Goal: Task Accomplishment & Management: Use online tool/utility

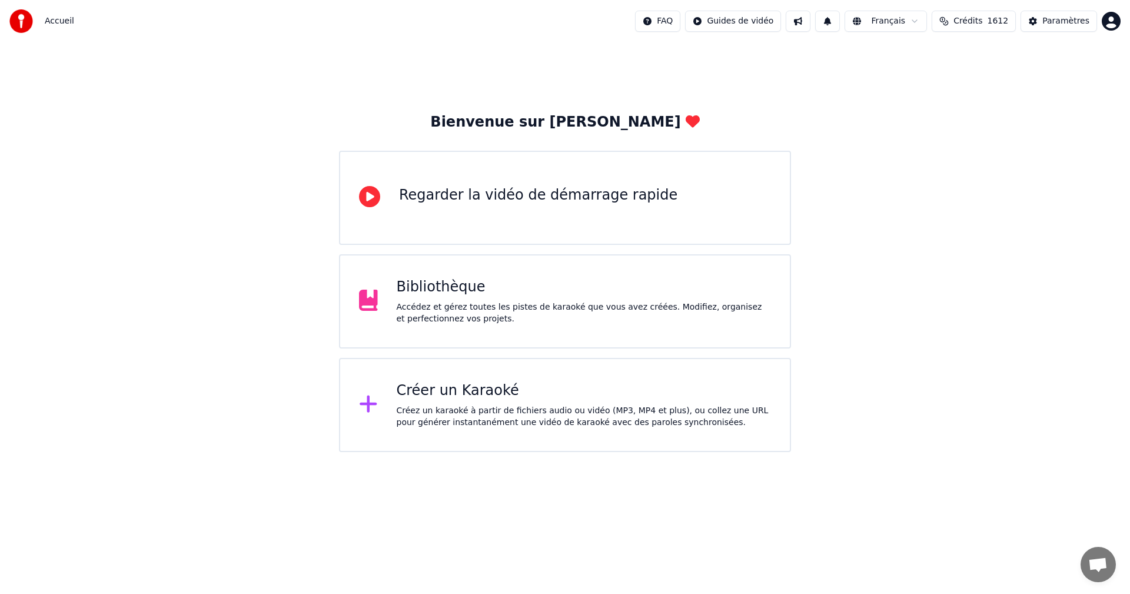
click at [504, 398] on div "Créer un Karaoké" at bounding box center [584, 390] width 375 height 19
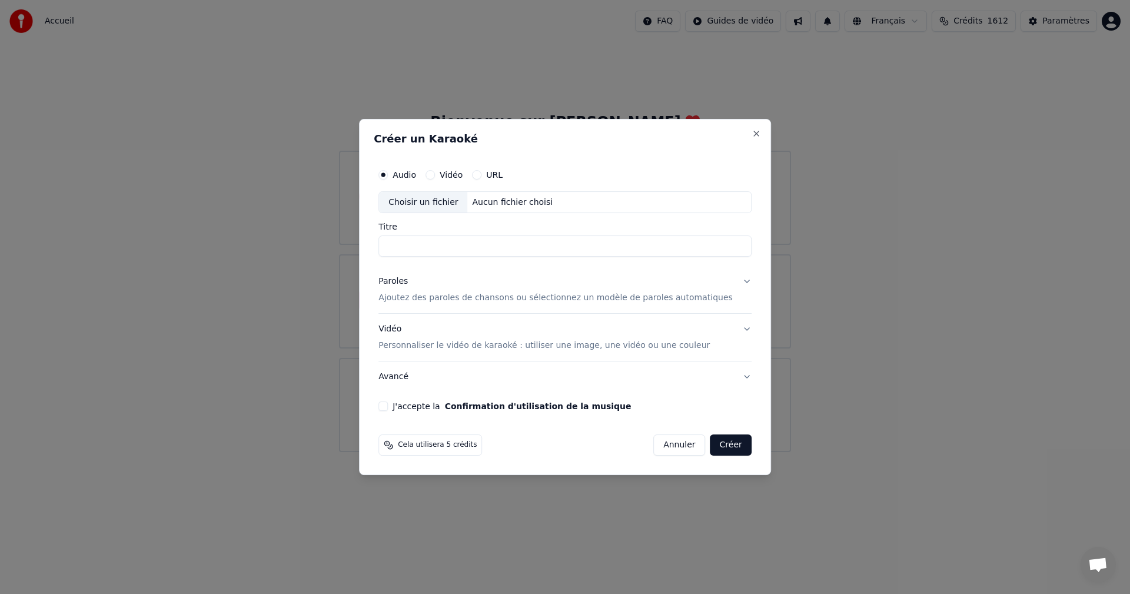
click at [457, 202] on div "Choisir un fichier" at bounding box center [423, 202] width 88 height 21
drag, startPoint x: 665, startPoint y: 242, endPoint x: 516, endPoint y: 246, distance: 148.9
click at [516, 246] on input "**********" at bounding box center [564, 246] width 373 height 21
drag, startPoint x: 451, startPoint y: 247, endPoint x: 394, endPoint y: 244, distance: 57.2
click at [394, 244] on div "**********" at bounding box center [565, 287] width 383 height 258
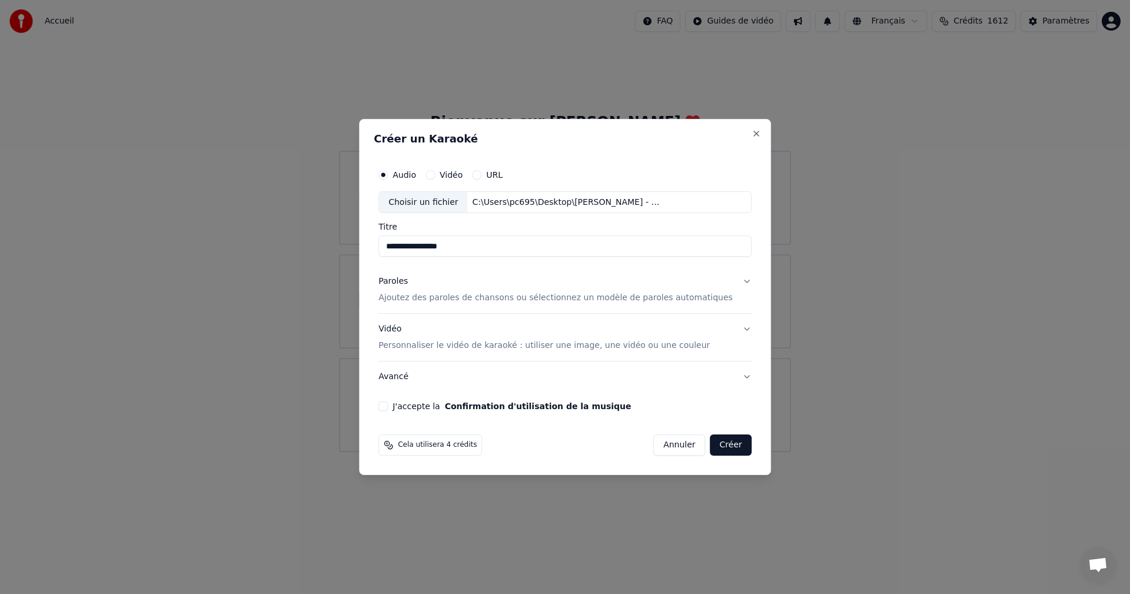
type input "**********"
click at [485, 300] on p "Ajoutez des paroles de chansons ou sélectionnez un modèle de paroles automatiqu…" at bounding box center [555, 299] width 354 height 12
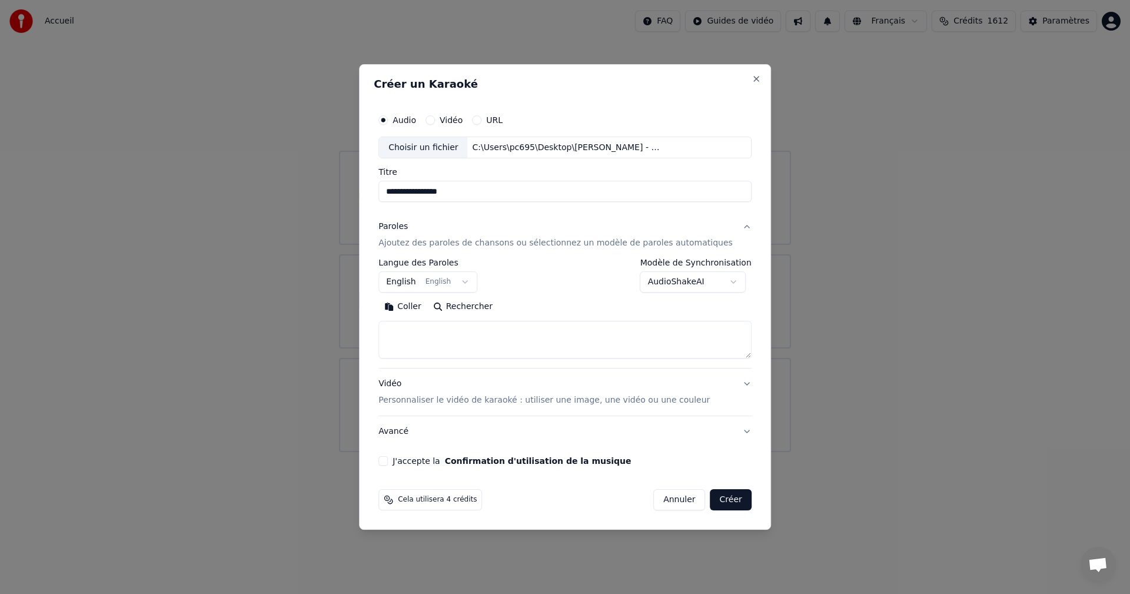
click at [542, 333] on textarea at bounding box center [564, 340] width 373 height 38
paste textarea "**********"
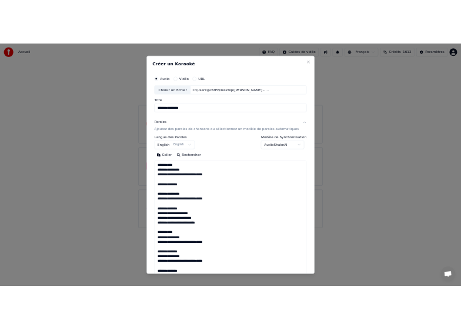
scroll to position [474, 0]
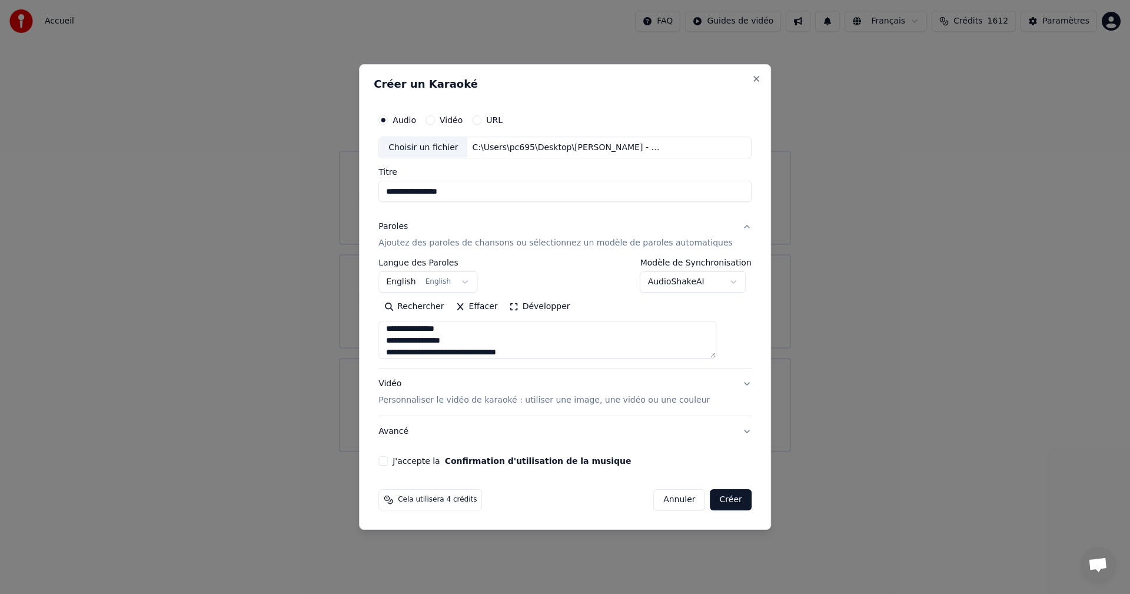
type textarea "**********"
click at [637, 400] on p "Personnaliser le vidéo de karaoké : utiliser une image, une vidéo ou une couleur" at bounding box center [543, 400] width 331 height 12
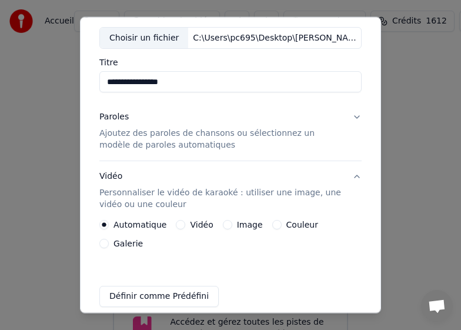
scroll to position [62, 0]
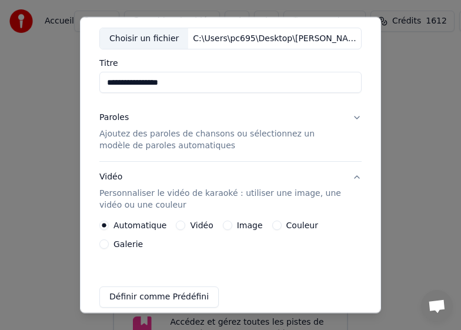
click at [241, 191] on p "Personnaliser le vidéo de karaoké : utiliser une image, une vidéo ou une couleur" at bounding box center [221, 200] width 244 height 24
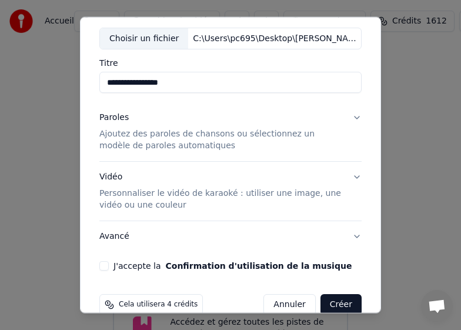
click at [350, 177] on button "Vidéo Personnaliser le vidéo de karaoké : utiliser une image, une vidéo ou une …" at bounding box center [230, 191] width 262 height 59
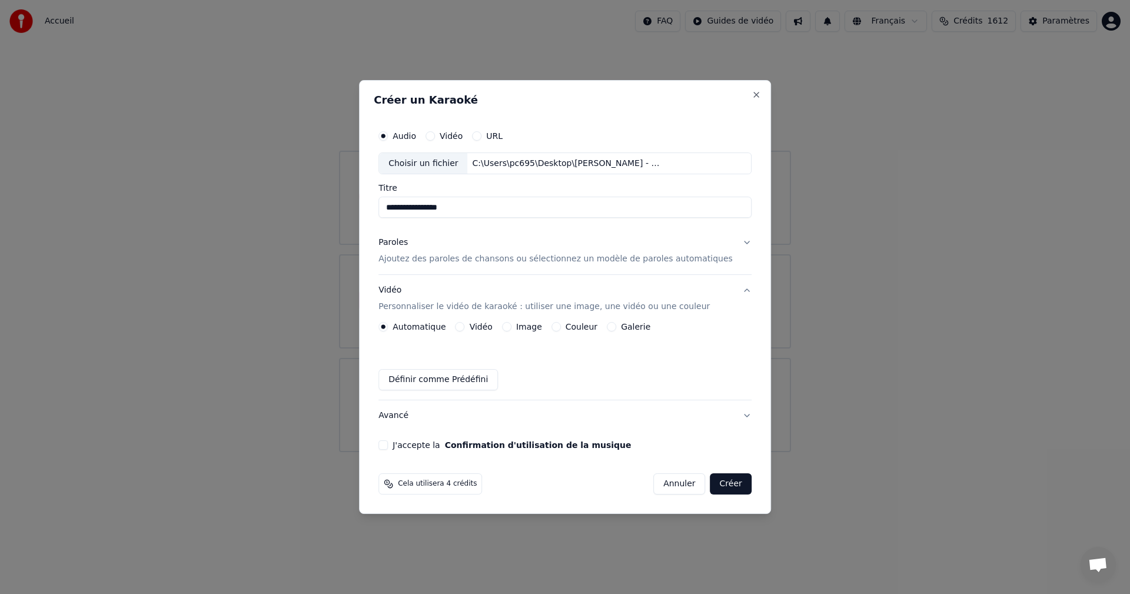
scroll to position [0, 0]
click at [675, 283] on button "Vidéo Personnaliser le vidéo de karaoké : utiliser une image, une vidéo ou une …" at bounding box center [564, 298] width 373 height 47
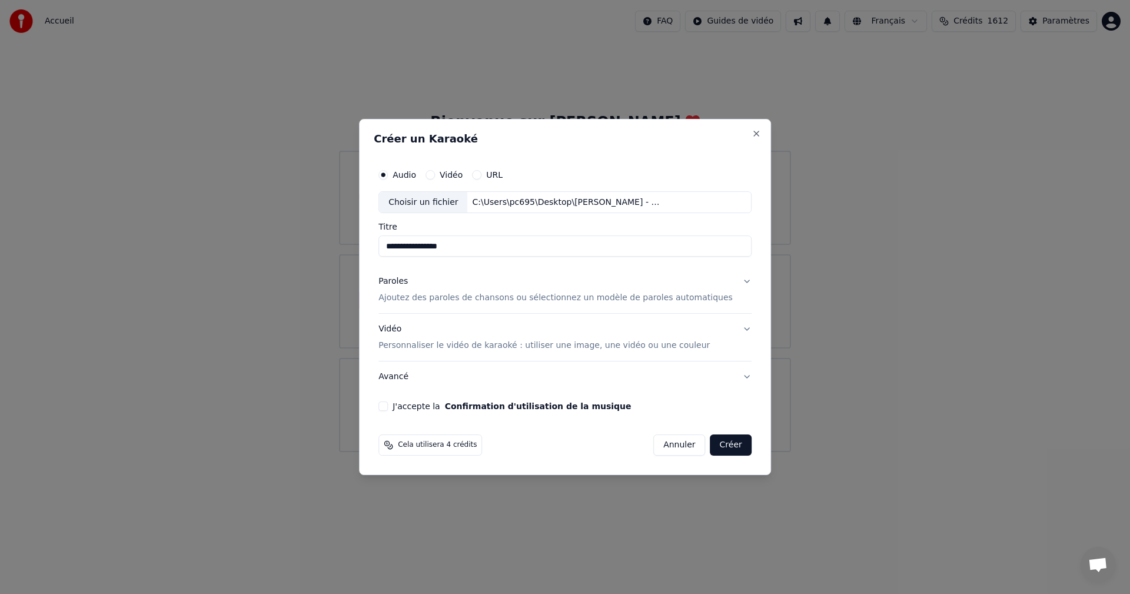
click at [691, 331] on div "Vidéo Personnaliser le vidéo de karaoké : utiliser une image, une vidéo ou une …" at bounding box center [543, 338] width 331 height 28
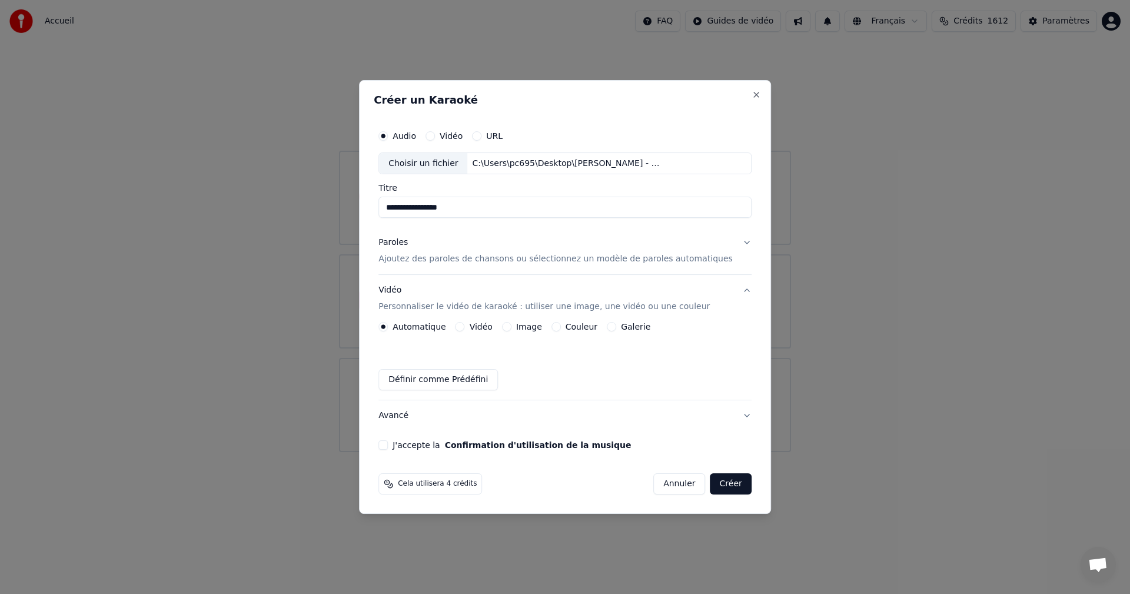
click at [469, 323] on div "Vidéo" at bounding box center [474, 326] width 37 height 9
click at [465, 327] on button "Vidéo" at bounding box center [460, 326] width 9 height 9
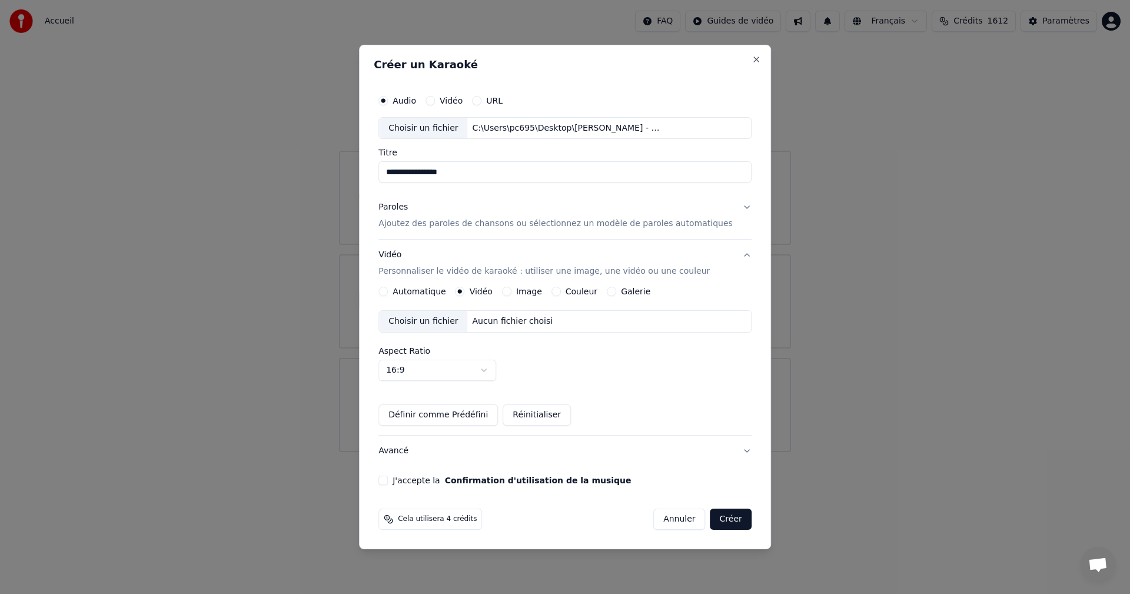
click at [458, 320] on div "Choisir un fichier" at bounding box center [423, 321] width 88 height 21
click at [710, 521] on button "Créer" at bounding box center [730, 519] width 41 height 21
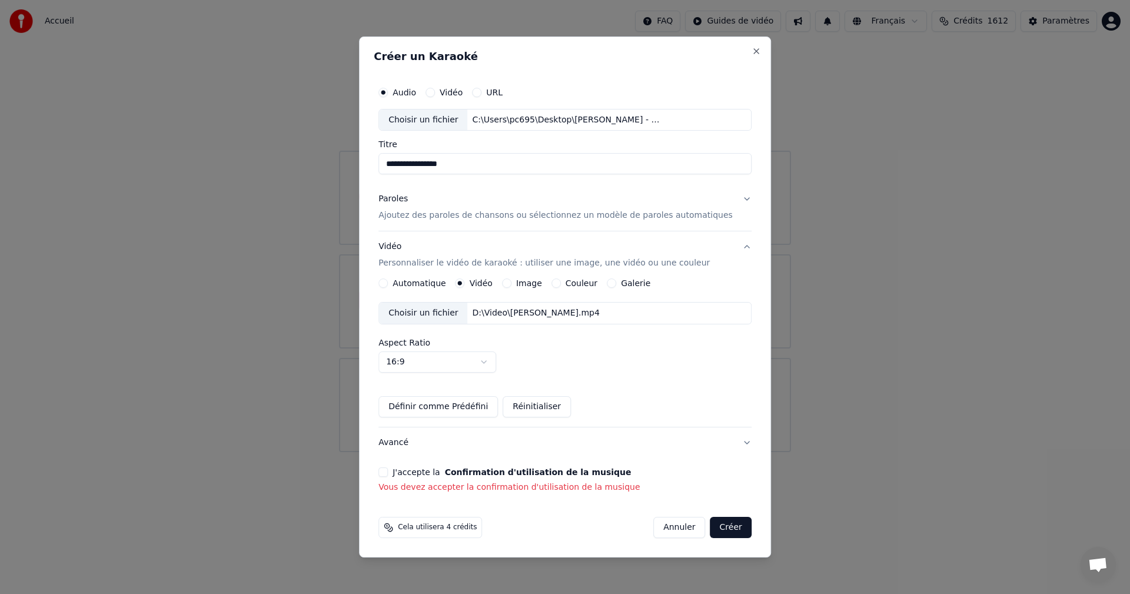
click at [388, 471] on button "J'accepte la Confirmation d'utilisation de la musique" at bounding box center [382, 471] width 9 height 9
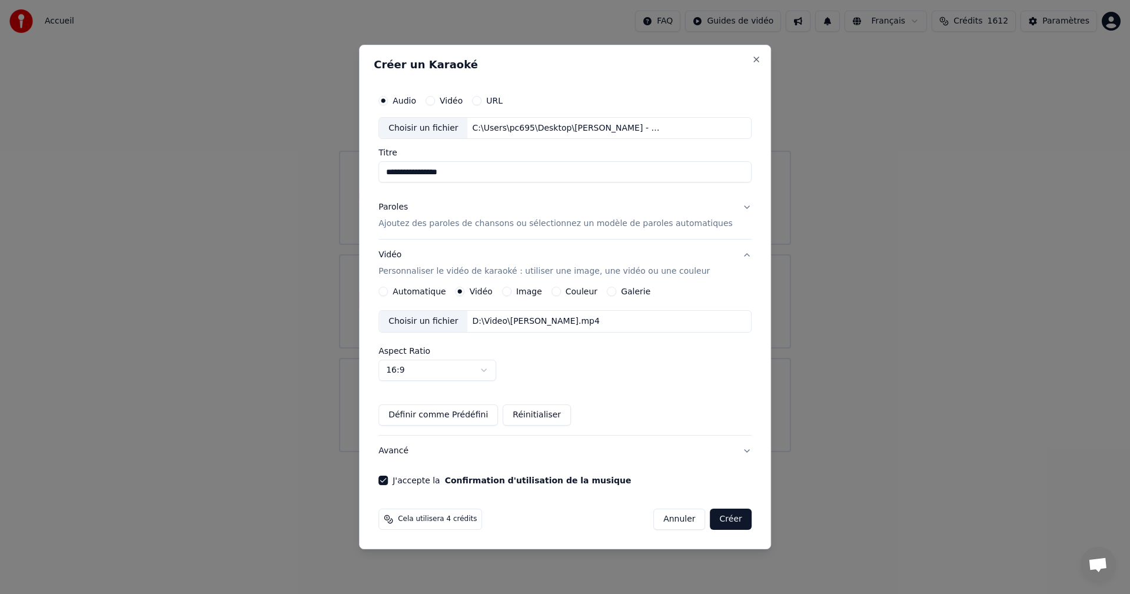
click at [717, 509] on button "Créer" at bounding box center [730, 519] width 41 height 21
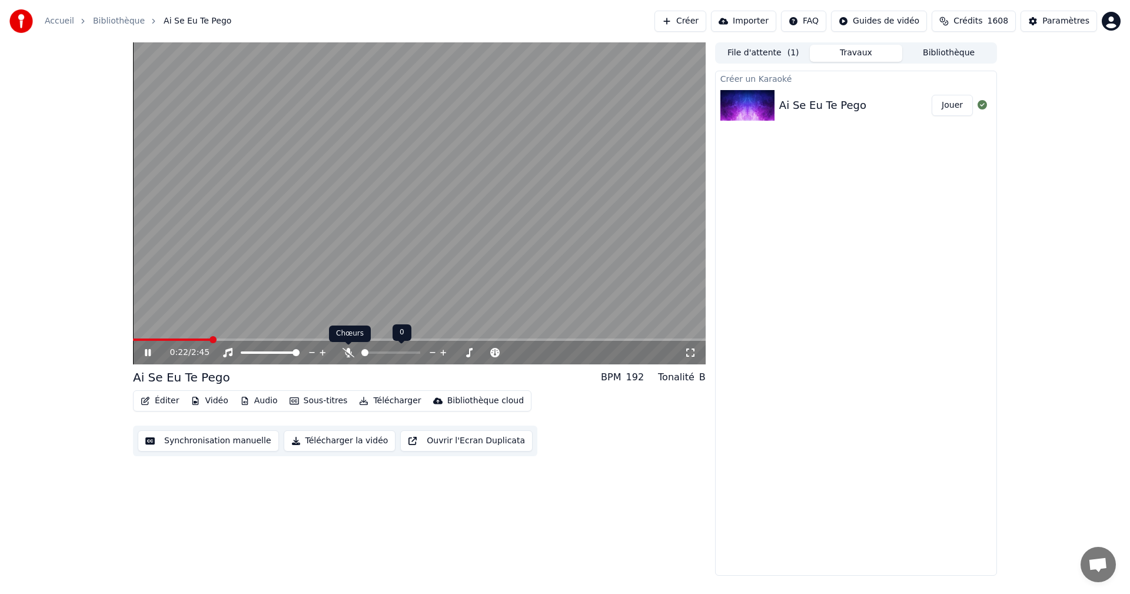
click at [348, 352] on icon at bounding box center [349, 352] width 12 height 9
click at [373, 355] on icon at bounding box center [374, 352] width 6 height 9
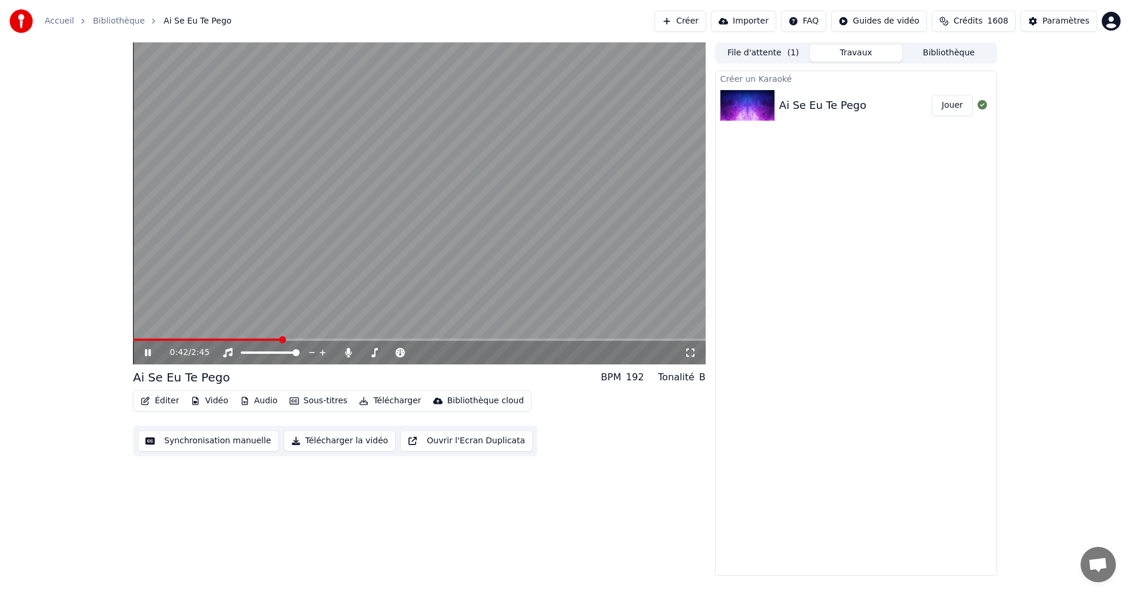
click at [145, 351] on icon at bounding box center [156, 352] width 28 height 9
click at [138, 338] on video at bounding box center [419, 203] width 573 height 322
click at [134, 338] on video at bounding box center [419, 203] width 573 height 322
click at [133, 338] on span at bounding box center [133, 339] width 0 height 2
click at [143, 350] on icon at bounding box center [156, 352] width 28 height 9
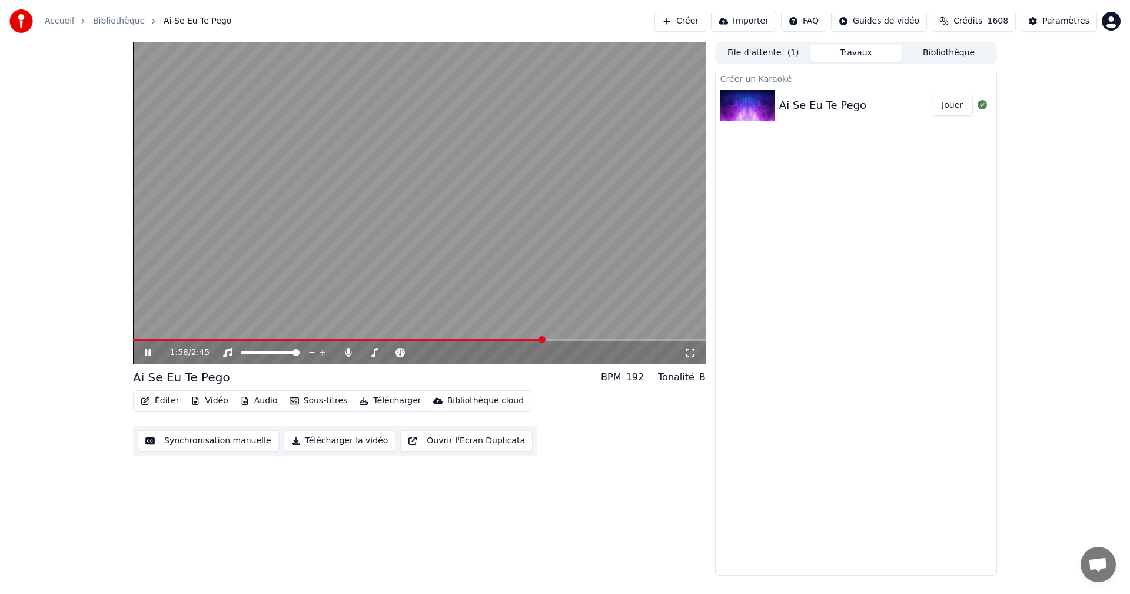
click at [347, 436] on button "Télécharger la vidéo" at bounding box center [340, 440] width 112 height 21
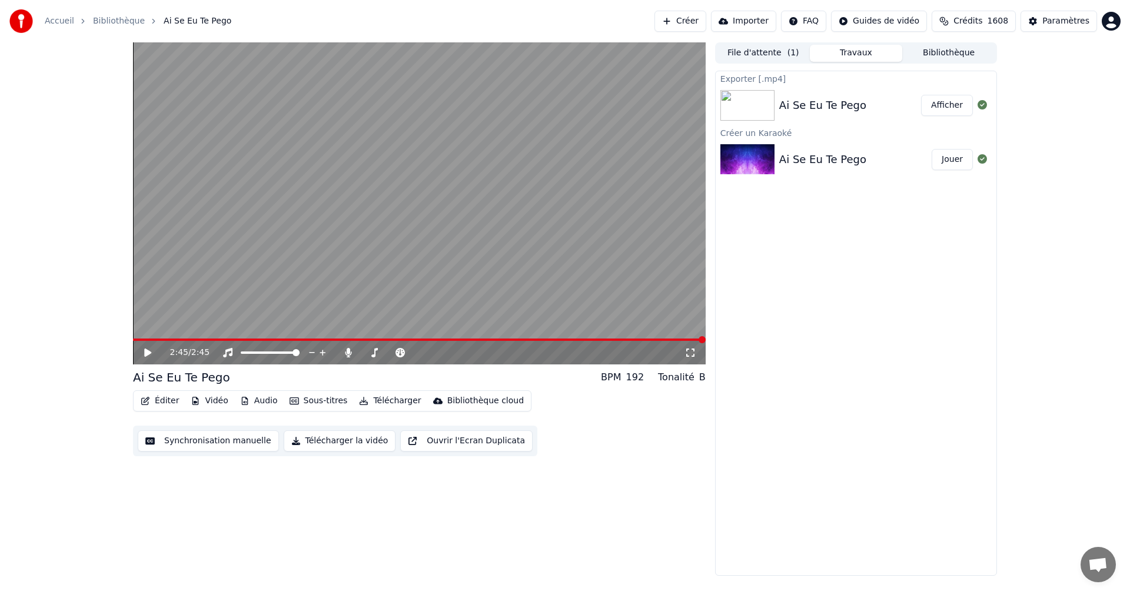
click at [936, 100] on button "Afficher" at bounding box center [947, 105] width 52 height 21
